Goal: Task Accomplishment & Management: Use online tool/utility

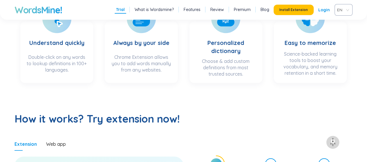
scroll to position [213, 0]
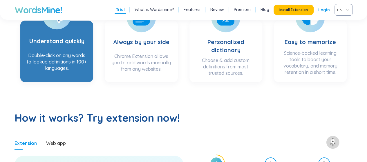
click at [81, 47] on h3 "Understand quickly" at bounding box center [56, 38] width 55 height 24
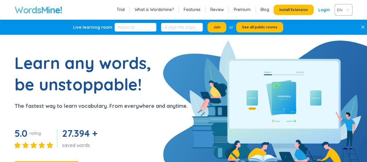
scroll to position [0, 0]
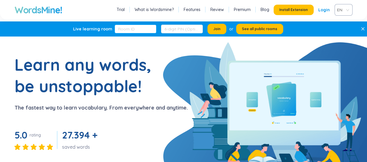
click at [148, 31] on input "text" at bounding box center [136, 29] width 42 height 9
click at [255, 32] on button "See all public rooms" at bounding box center [259, 29] width 47 height 10
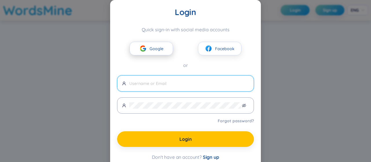
click at [155, 46] on span "Google" at bounding box center [157, 49] width 14 height 6
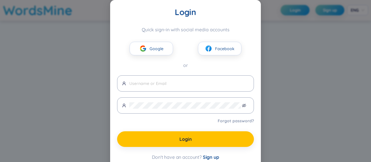
click at [165, 56] on div "Quick sign-in with social media accounts Google Facebook or" at bounding box center [185, 48] width 137 height 42
click at [161, 53] on button "Google" at bounding box center [151, 49] width 43 height 14
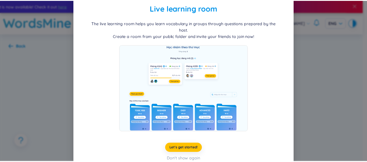
scroll to position [21, 0]
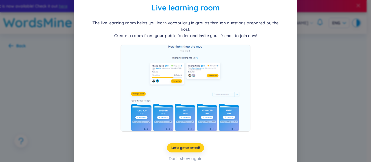
click at [185, 145] on button "Let's get started!" at bounding box center [185, 147] width 37 height 9
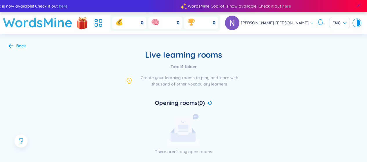
click at [356, 8] on span at bounding box center [358, 5] width 5 height 5
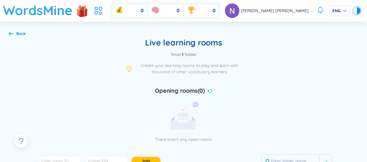
click at [14, 36] on div "Back" at bounding box center [17, 33] width 17 height 6
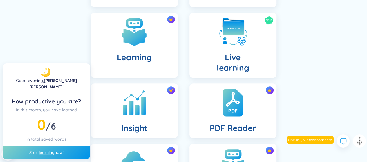
scroll to position [247, 0]
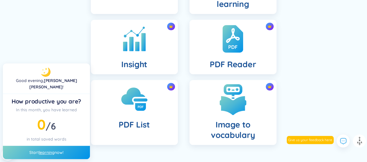
click at [216, 105] on div "Image to vocabulary" at bounding box center [232, 112] width 87 height 65
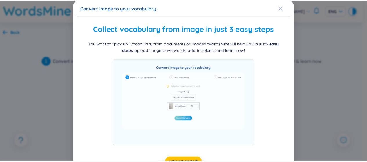
scroll to position [21, 0]
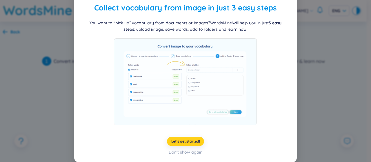
click at [189, 140] on span "Let's get started!" at bounding box center [185, 141] width 29 height 5
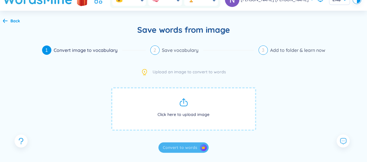
scroll to position [0, 0]
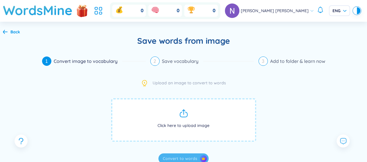
click at [223, 128] on span "Click here to upload image" at bounding box center [183, 119] width 145 height 43
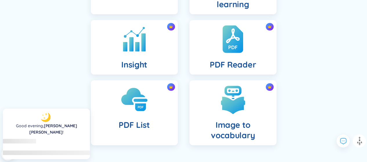
scroll to position [233, 0]
